Goal: Task Accomplishment & Management: Complete application form

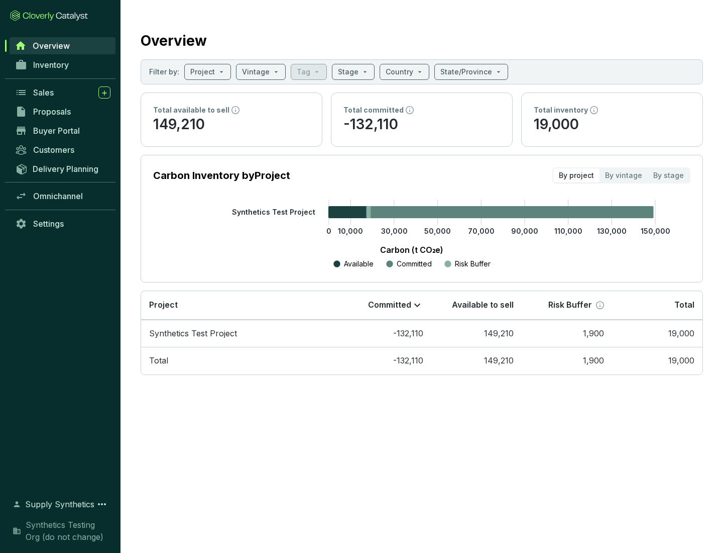
click at [63, 112] on span "Proposals" at bounding box center [52, 112] width 38 height 10
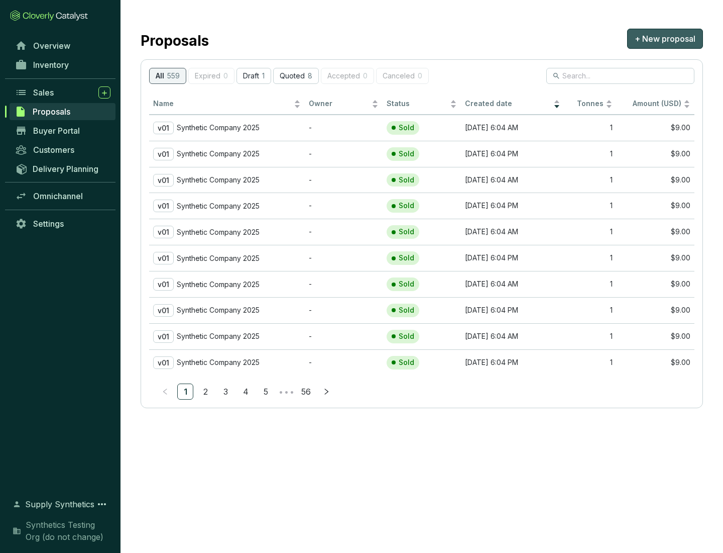
click at [665, 39] on span "+ New proposal" at bounding box center [665, 39] width 61 height 12
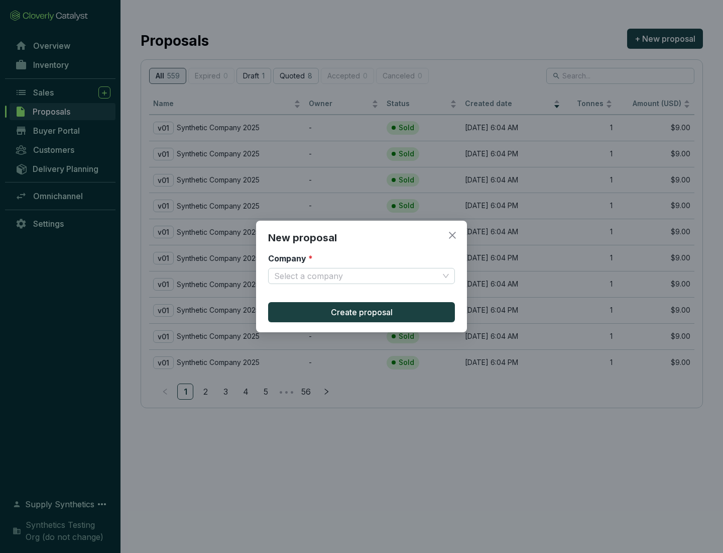
click at [357, 276] on input "Company *" at bounding box center [356, 275] width 165 height 15
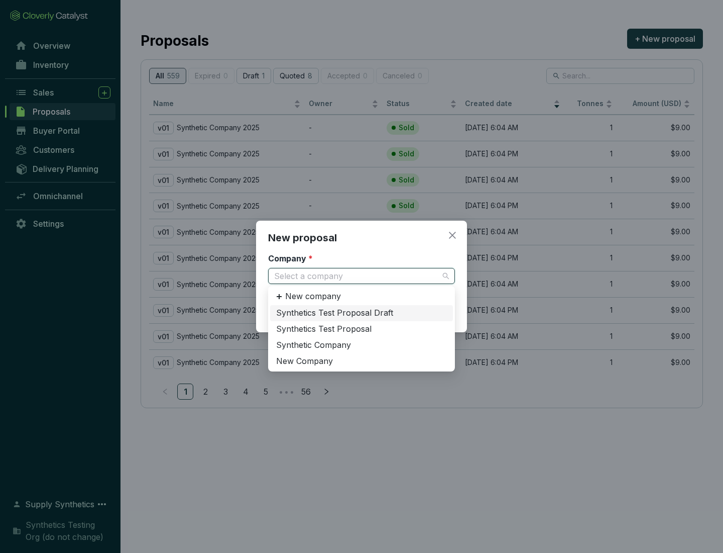
click at [362, 345] on div "Synthetic Company" at bounding box center [361, 345] width 171 height 11
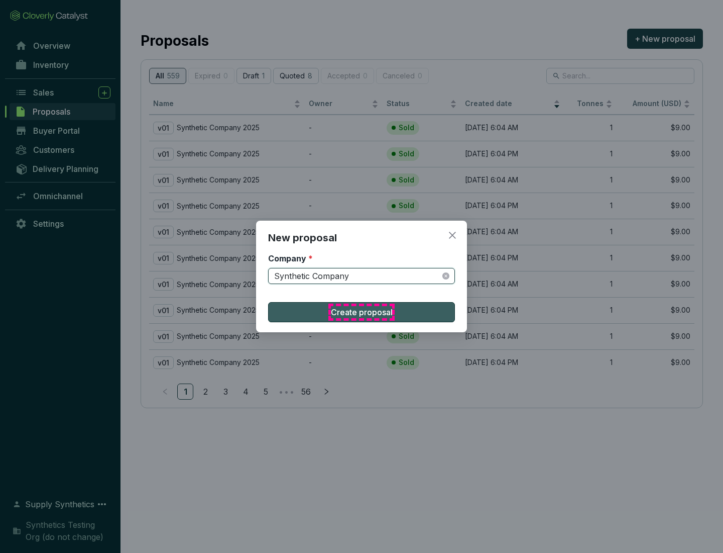
click at [362, 312] on span "Create proposal" at bounding box center [362, 312] width 62 height 12
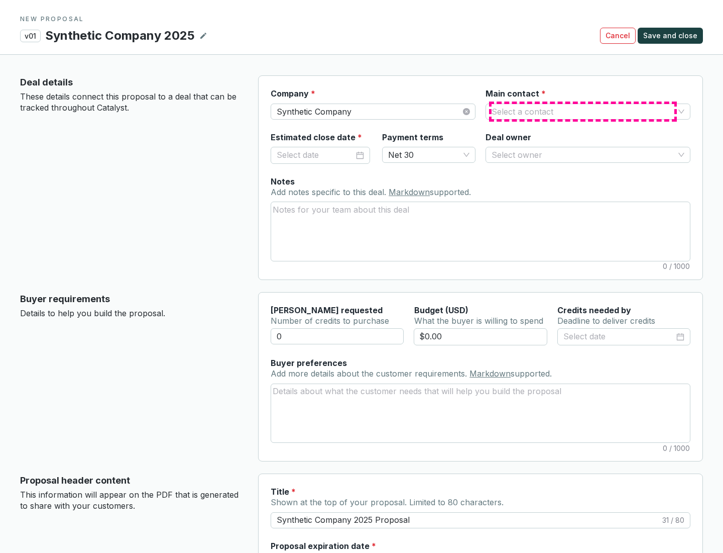
click at [583, 111] on input "Main contact *" at bounding box center [583, 111] width 183 height 15
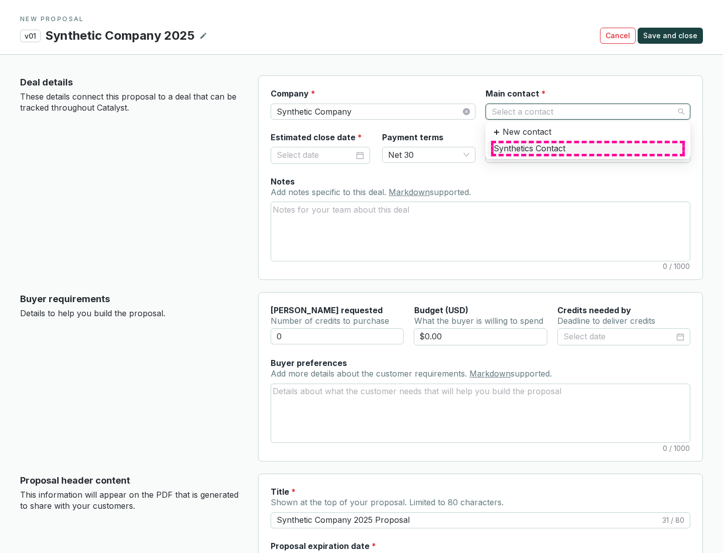
click at [588, 148] on div "Synthetics Contact" at bounding box center [588, 148] width 189 height 11
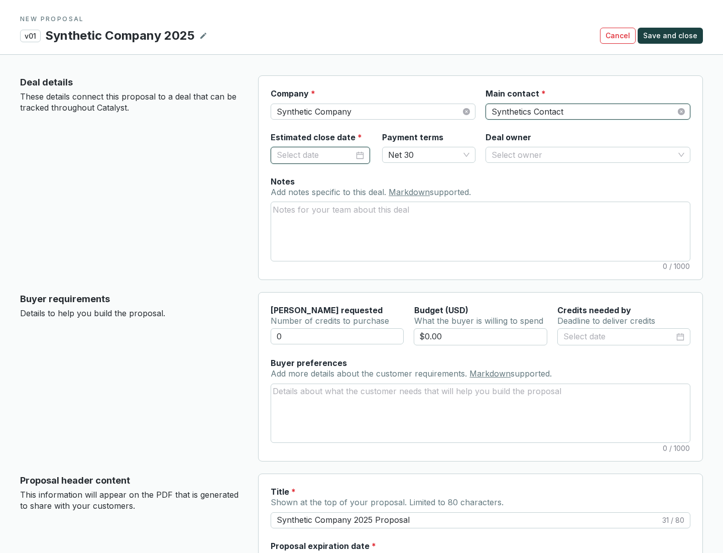
click at [316, 155] on input "Estimated close date *" at bounding box center [315, 155] width 77 height 13
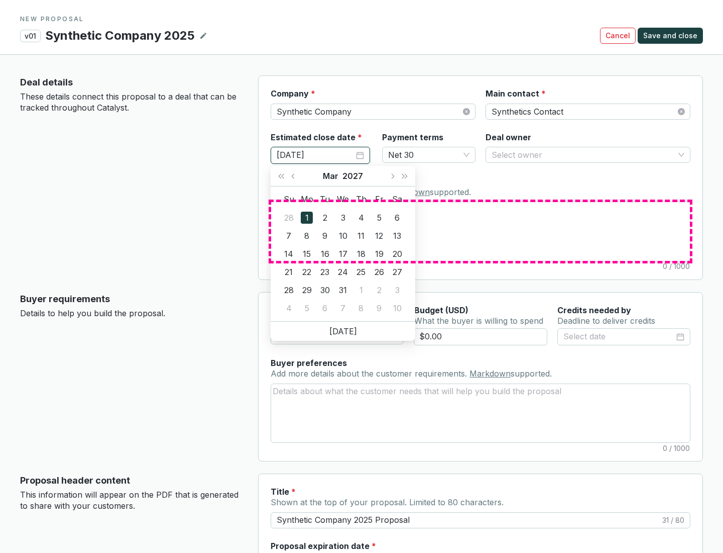
type input "[DATE]"
click at [481, 231] on textarea "Notes Add notes specific to this deal. Markdown supported." at bounding box center [480, 231] width 419 height 58
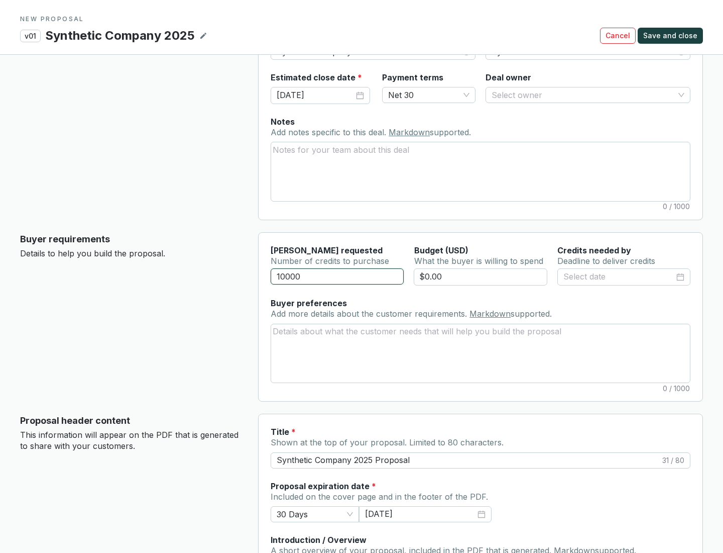
scroll to position [60, 0]
type input "10000"
type input "$0.00"
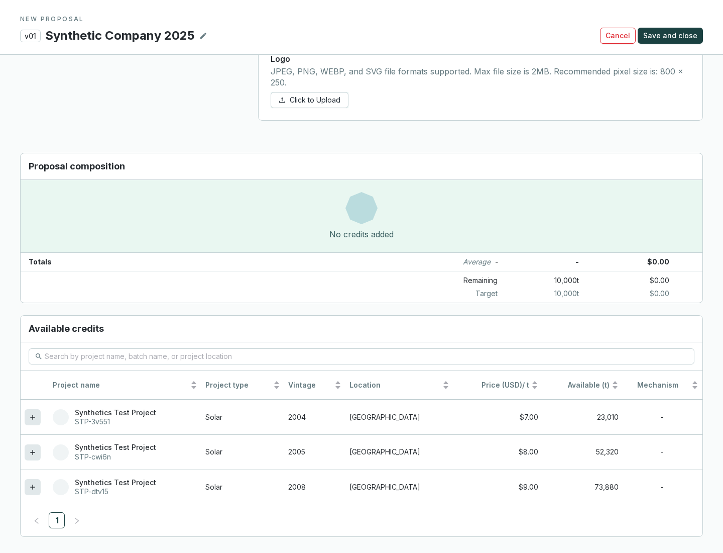
click at [33, 487] on icon at bounding box center [32, 486] width 5 height 5
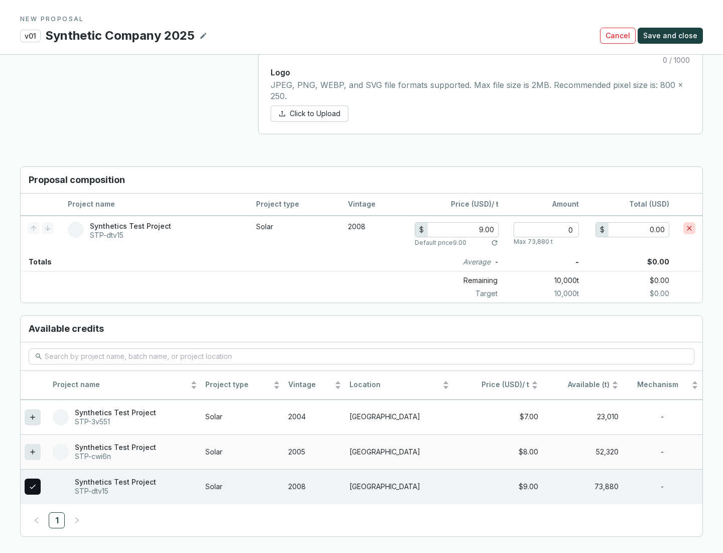
scroll to position [578, 0]
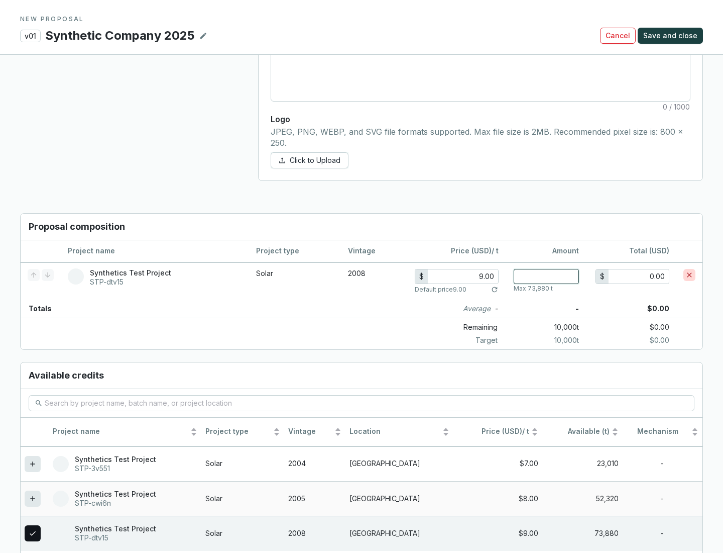
type input "1"
type input "9.00"
type input "1"
click at [672, 36] on span "Save and close" at bounding box center [671, 36] width 54 height 10
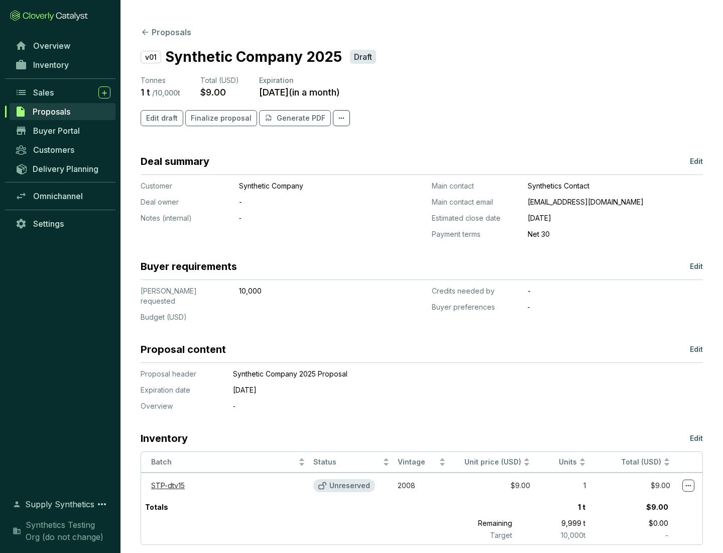
click at [218, 118] on span "Finalize proposal" at bounding box center [221, 118] width 61 height 10
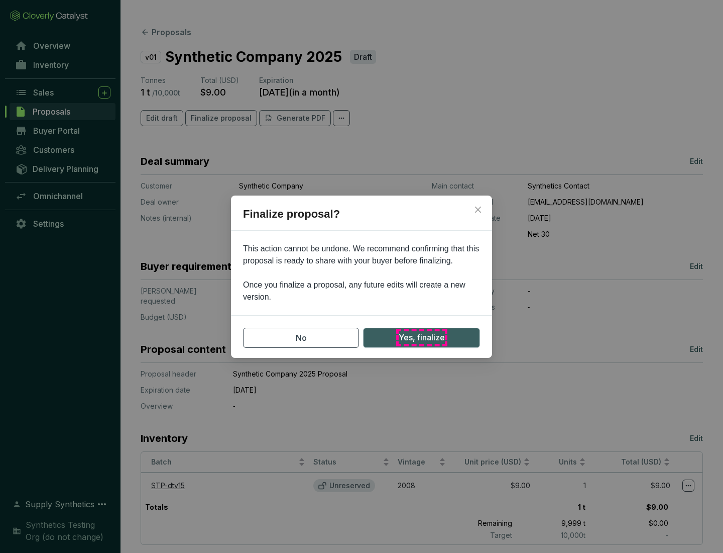
click at [422, 337] on span "Yes, finalize" at bounding box center [422, 337] width 46 height 13
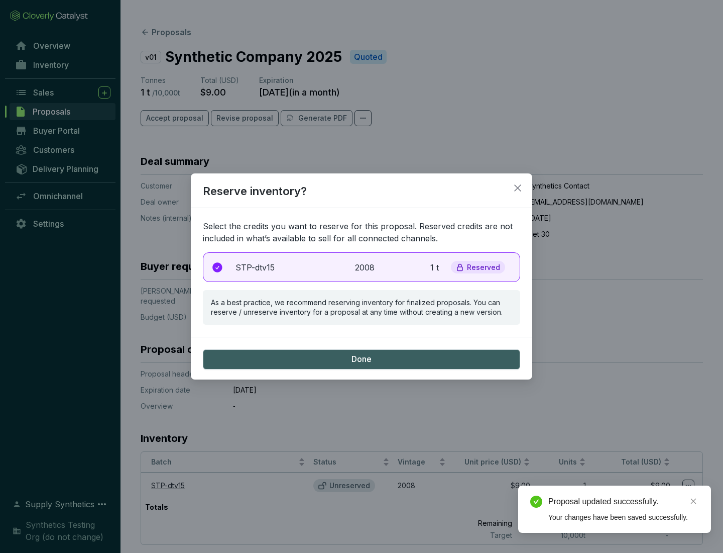
click at [362, 267] on p "2008" at bounding box center [366, 267] width 22 height 12
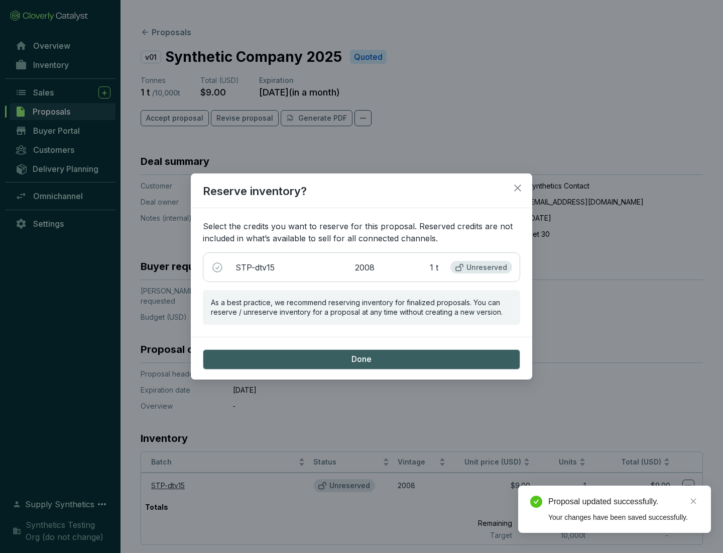
click at [362, 359] on span "Done" at bounding box center [362, 359] width 20 height 11
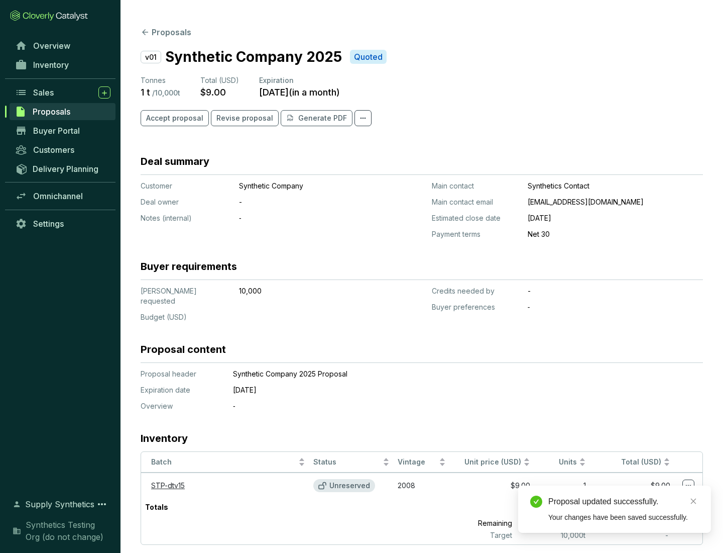
click at [624, 501] on div "Proposal updated successfully." at bounding box center [624, 501] width 151 height 12
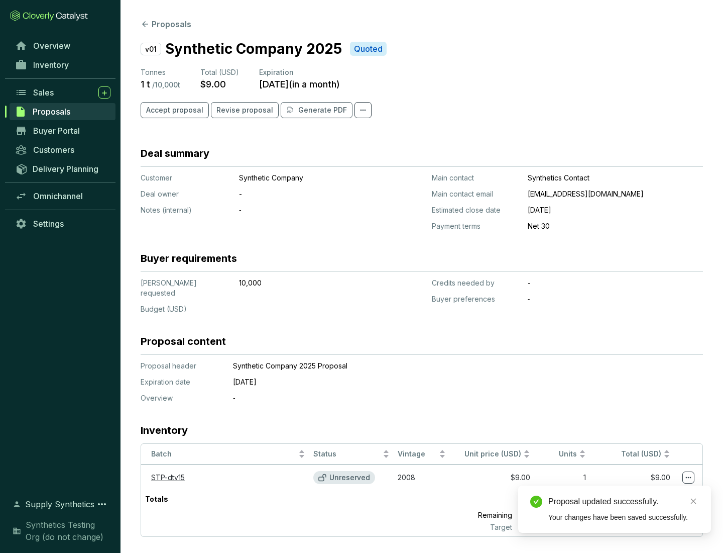
click at [689, 477] on icon at bounding box center [689, 478] width 6 height 2
click at [658, 490] on div "Proposal updated successfully. Your changes have been saved successfully." at bounding box center [615, 508] width 193 height 47
click at [624, 501] on div "Proposal updated successfully." at bounding box center [624, 501] width 151 height 12
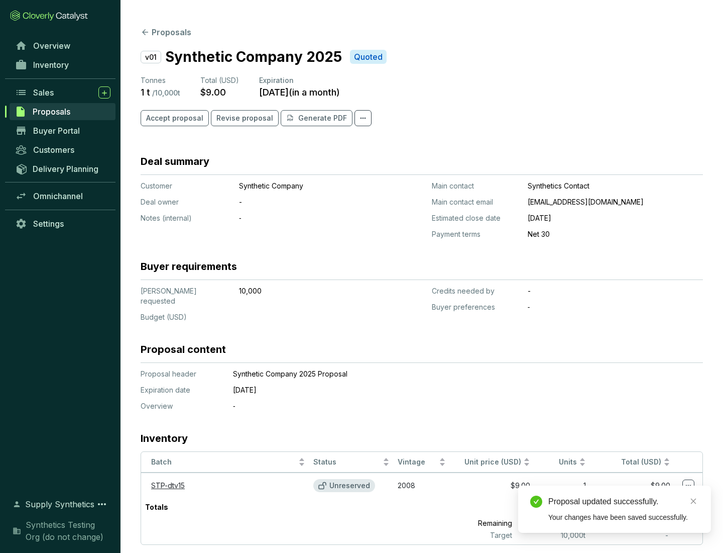
click at [173, 118] on span "Accept proposal" at bounding box center [174, 118] width 57 height 10
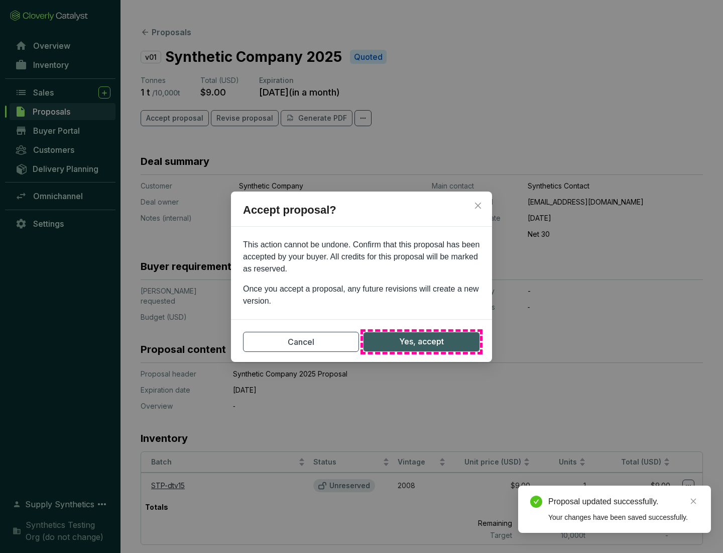
click at [422, 341] on span "Yes, accept" at bounding box center [421, 341] width 45 height 13
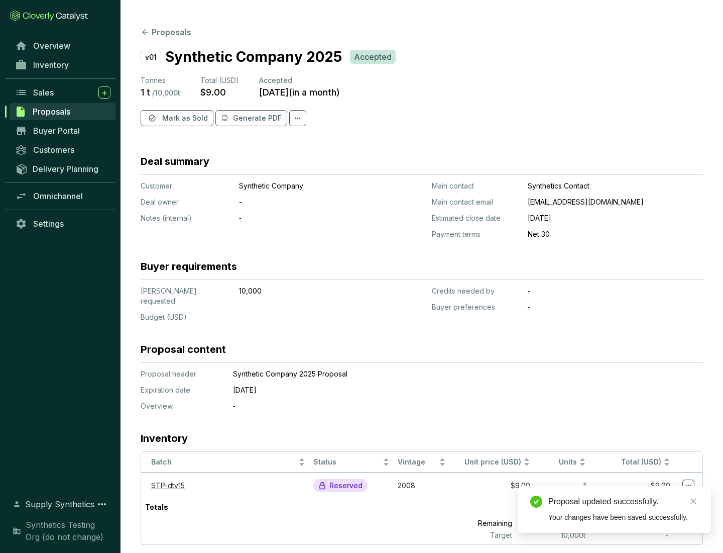
click at [184, 118] on span "Mark as Sold" at bounding box center [185, 118] width 46 height 10
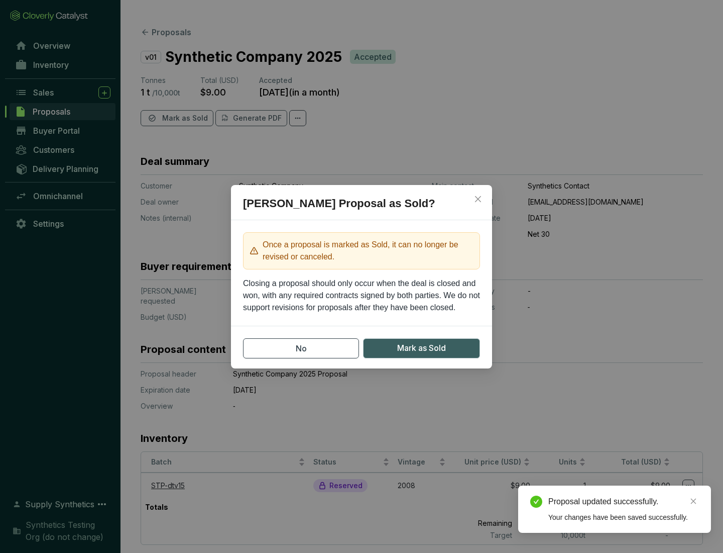
click at [422, 348] on span "Mark as Sold" at bounding box center [421, 348] width 49 height 13
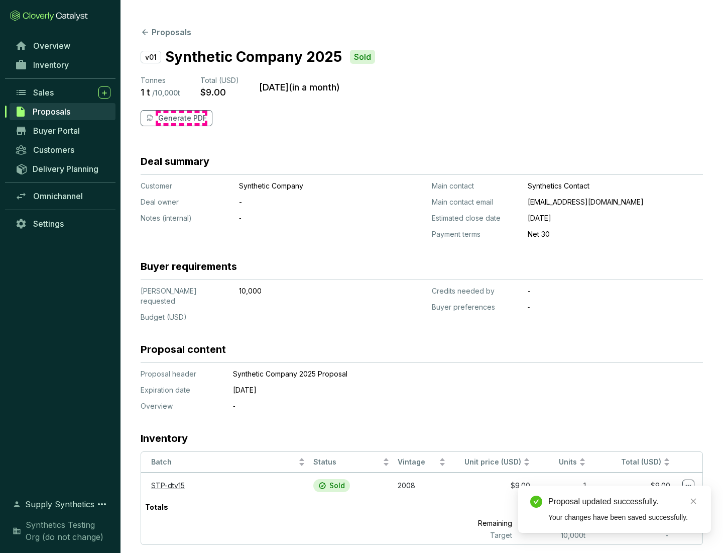
click at [181, 118] on p "Generate PDF" at bounding box center [182, 118] width 49 height 10
click at [624, 501] on div "Proposal updated successfully." at bounding box center [624, 501] width 151 height 12
